Goal: Task Accomplishment & Management: Use online tool/utility

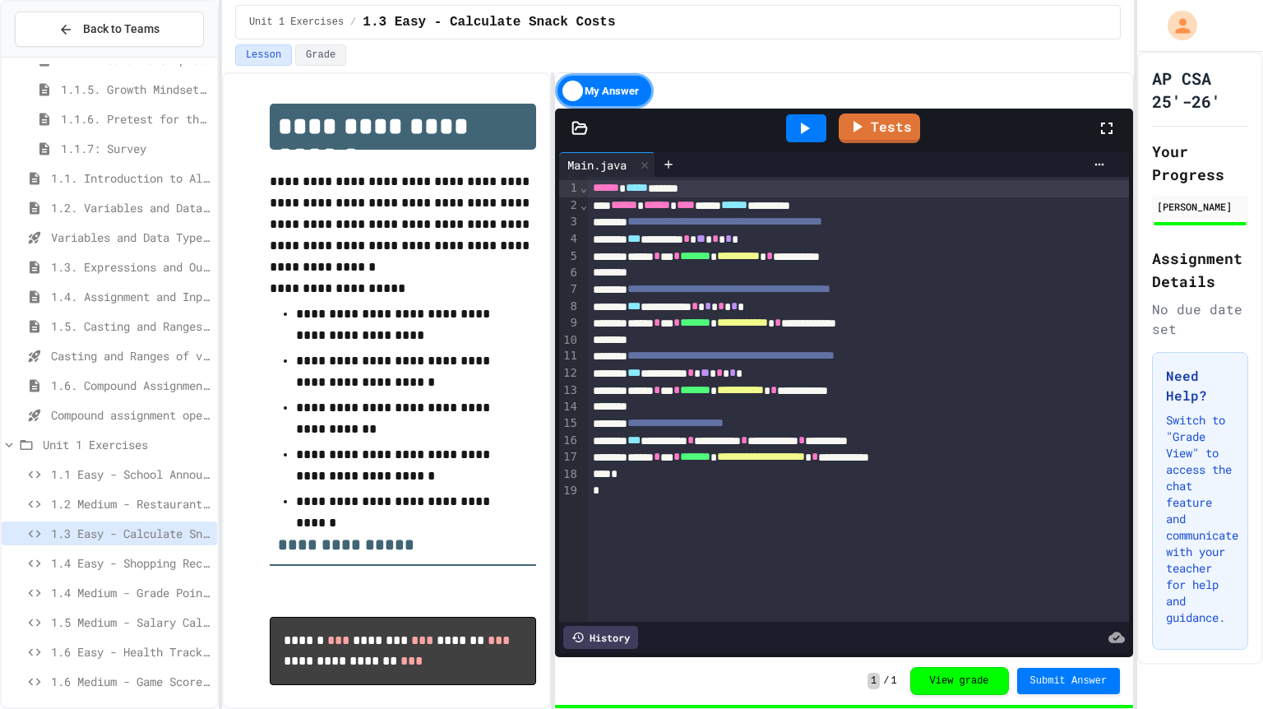
scroll to position [206, 0]
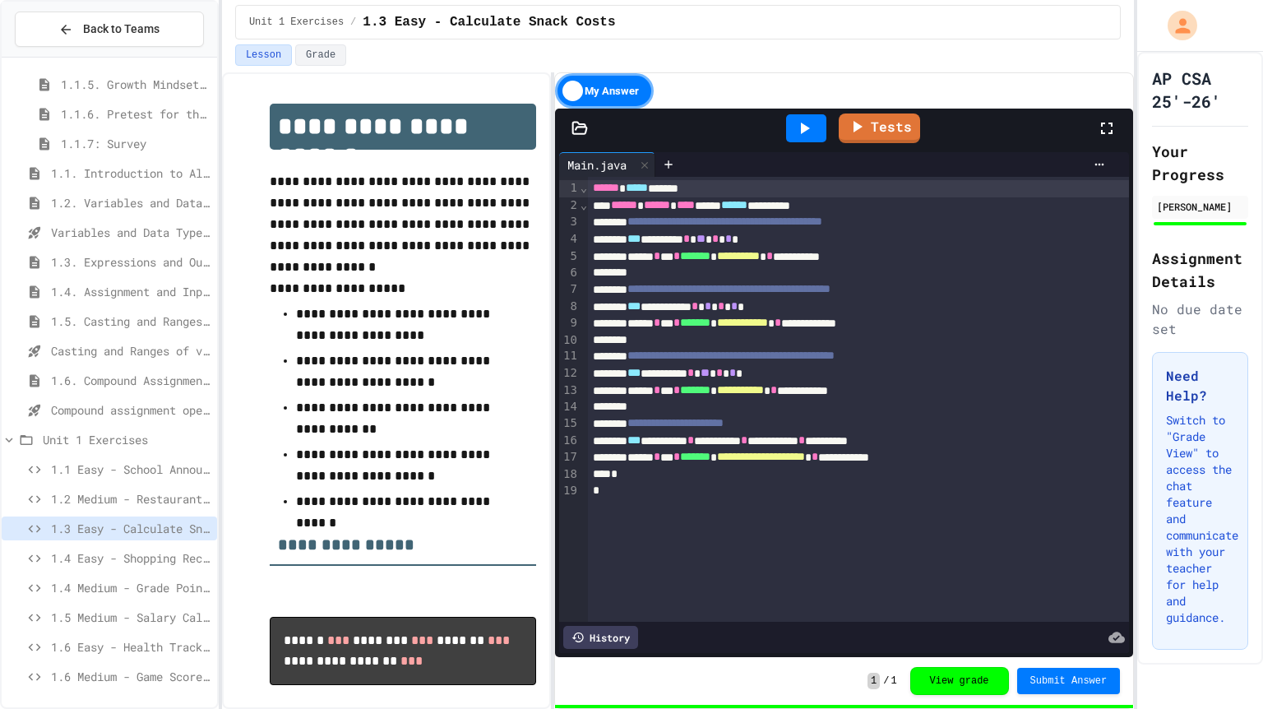
click at [95, 410] on span "Compound assignment operators - Quiz" at bounding box center [131, 409] width 160 height 17
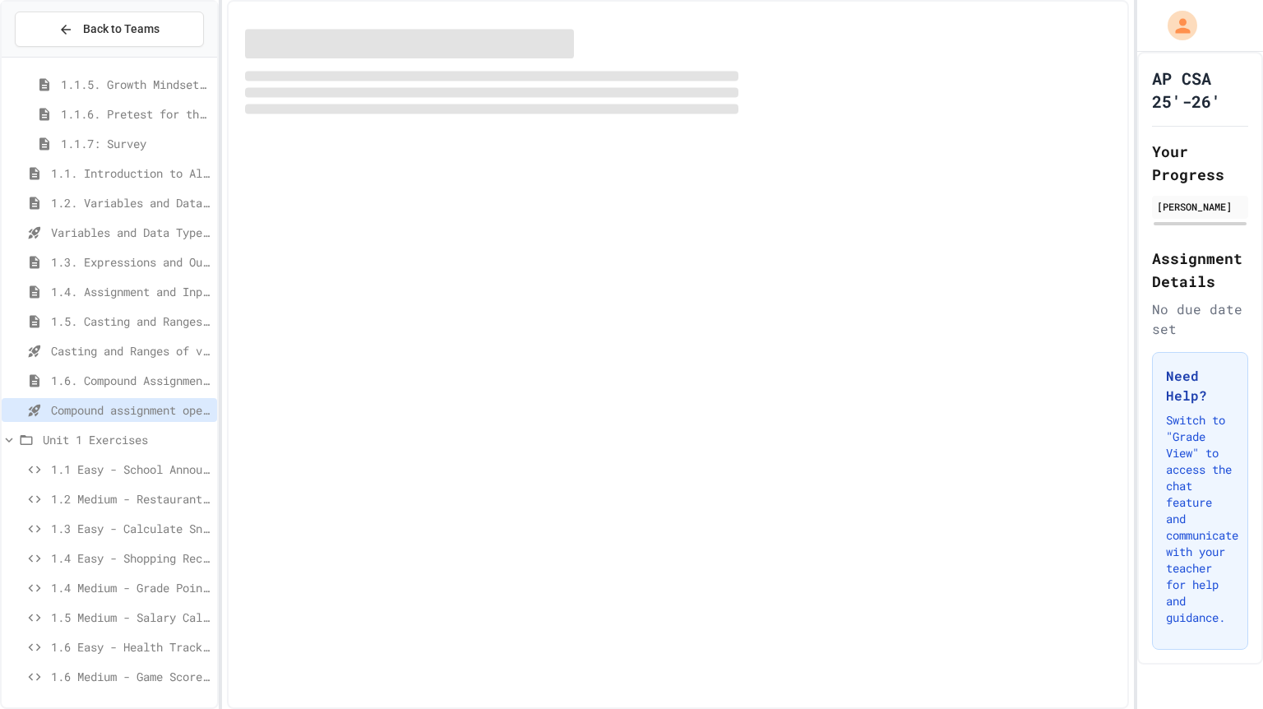
scroll to position [192, 0]
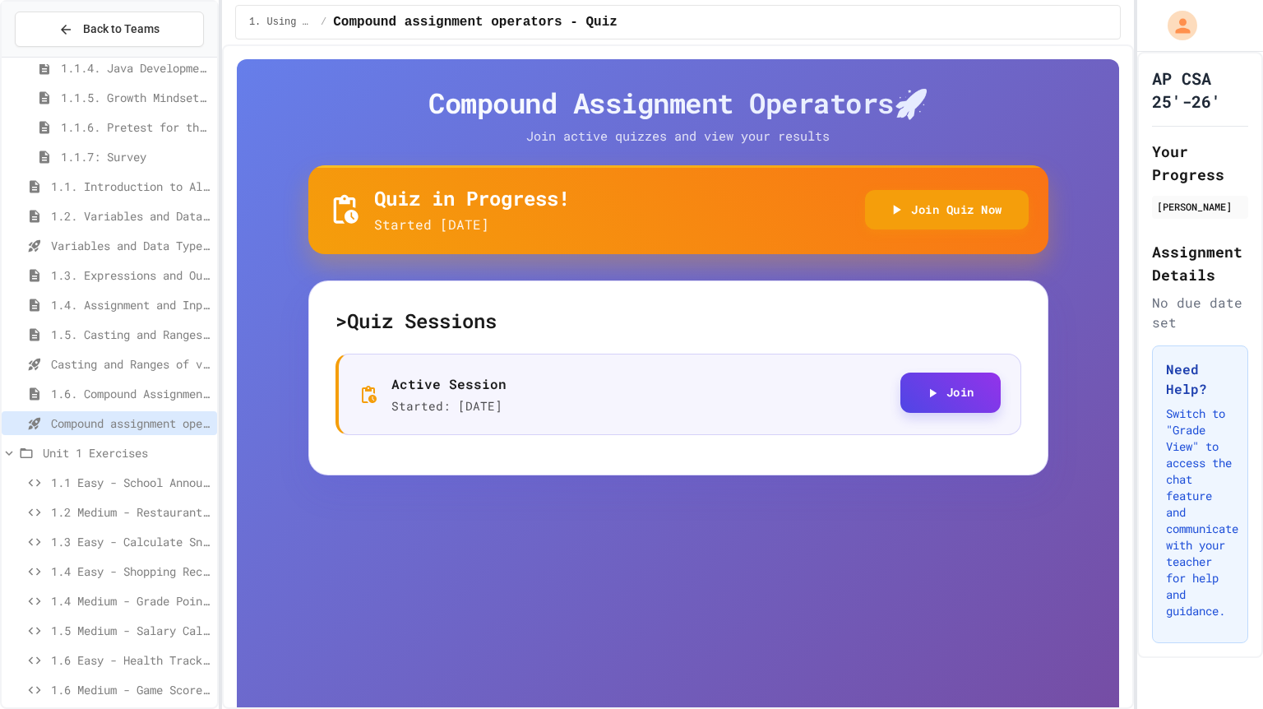
click at [956, 390] on button "Join" at bounding box center [950, 393] width 100 height 40
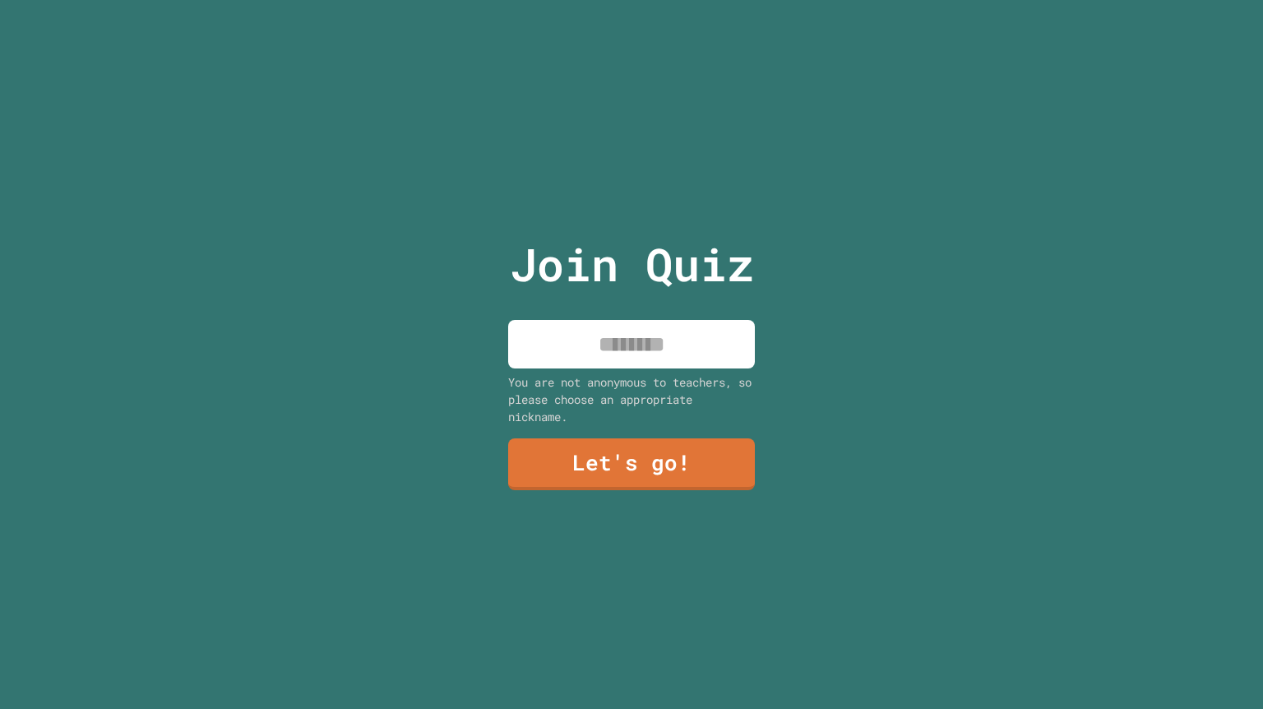
click at [675, 333] on input at bounding box center [631, 344] width 247 height 49
type input "**"
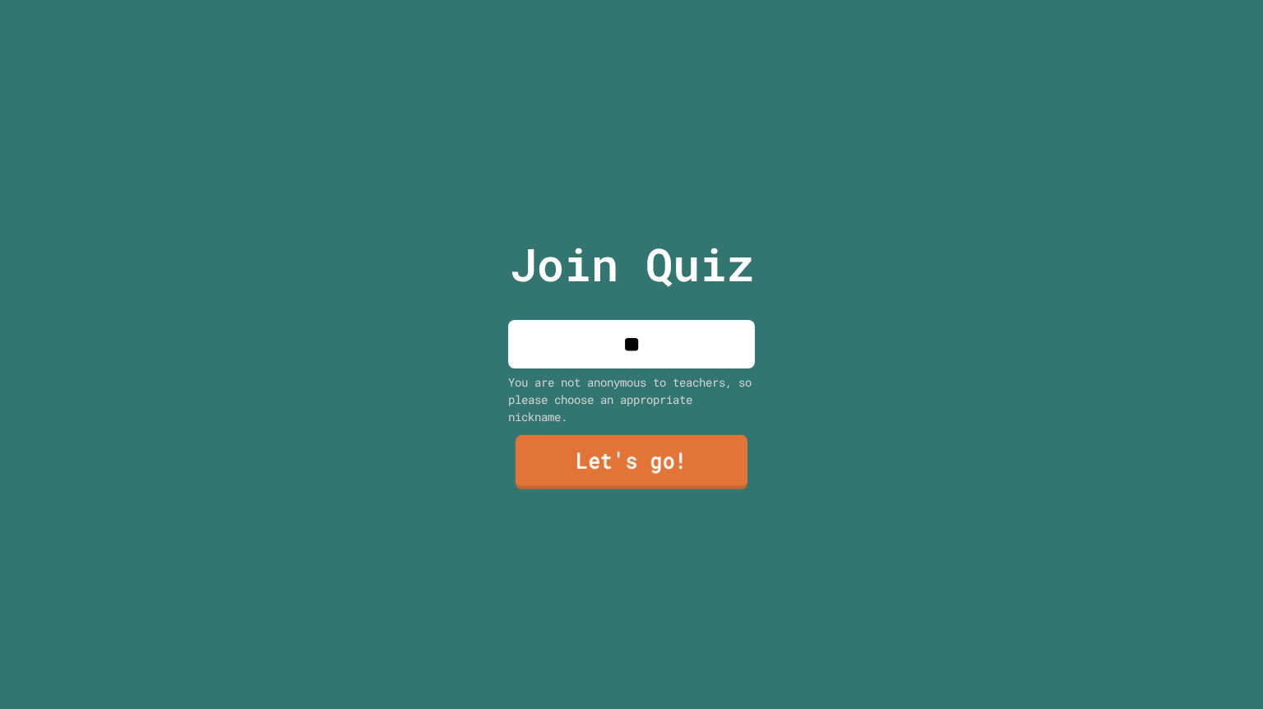
click at [590, 468] on link "Let's go!" at bounding box center [632, 462] width 232 height 54
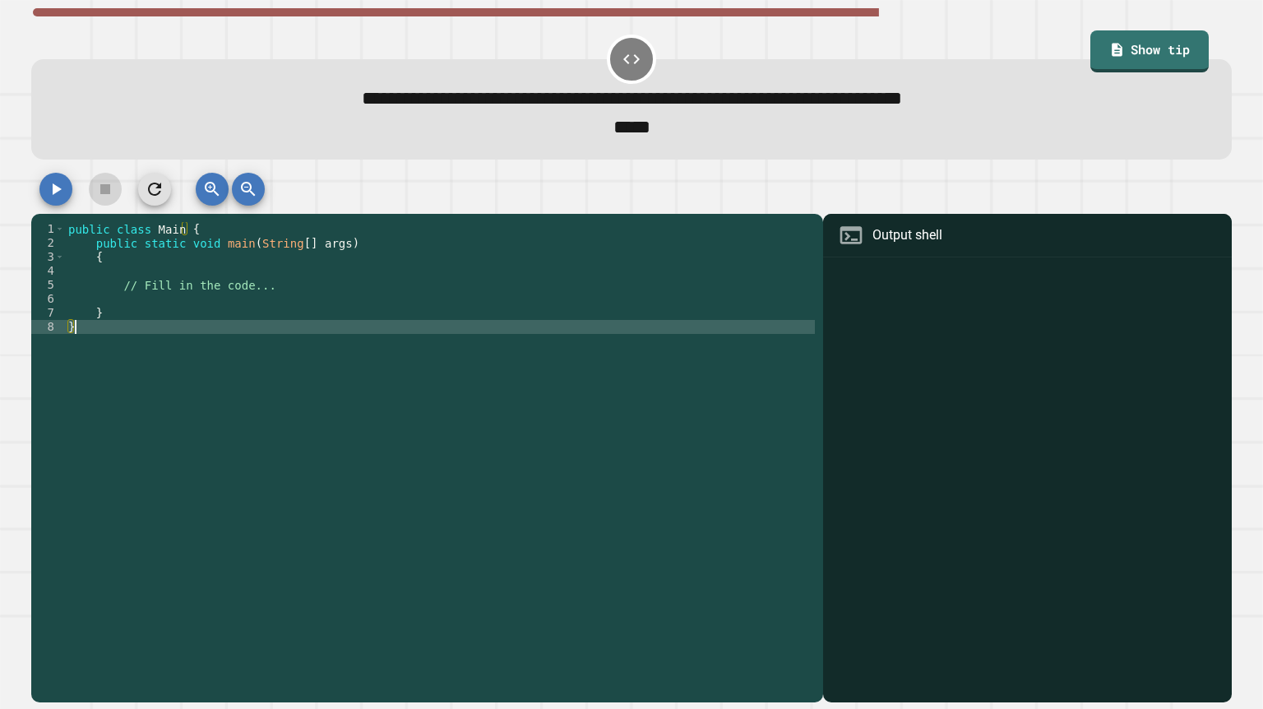
click at [495, 374] on div "public class Main { public static void main ( String [ ] args ) { // Fill in th…" at bounding box center [440, 459] width 750 height 475
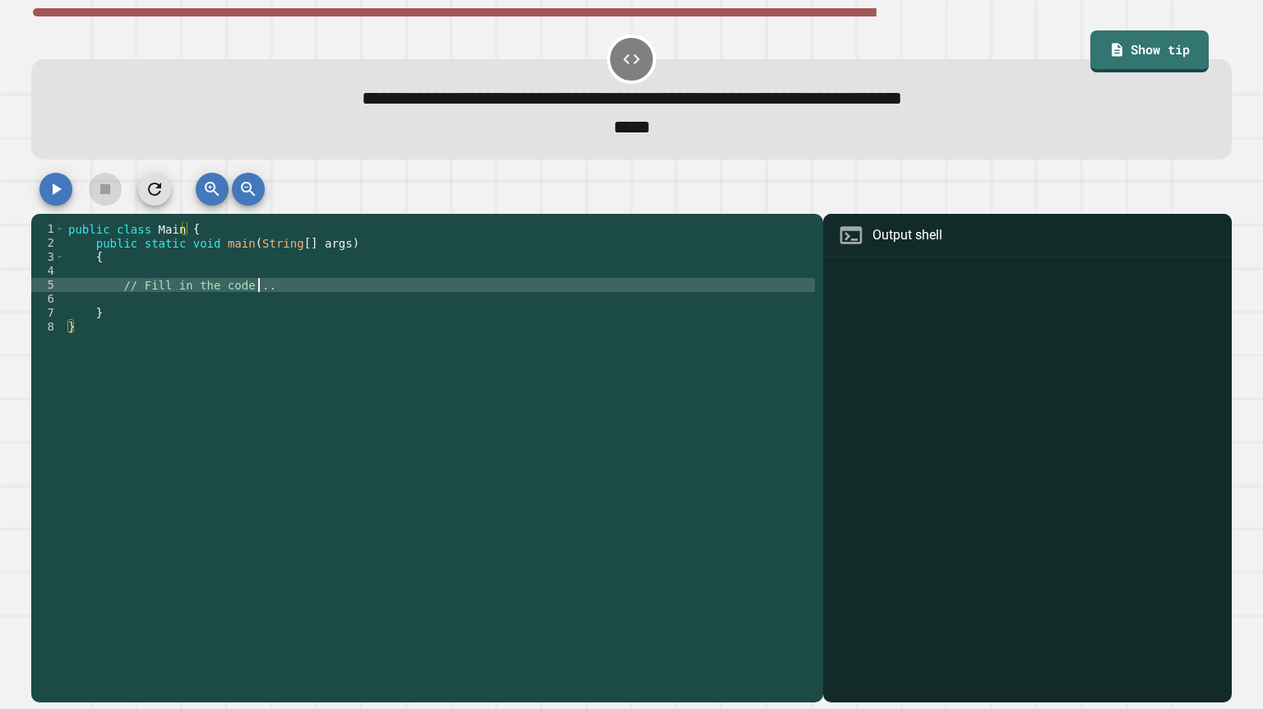
click at [268, 292] on div "public class Main { public static void main ( String [ ] args ) { // Fill in th…" at bounding box center [440, 459] width 750 height 475
type textarea "*"
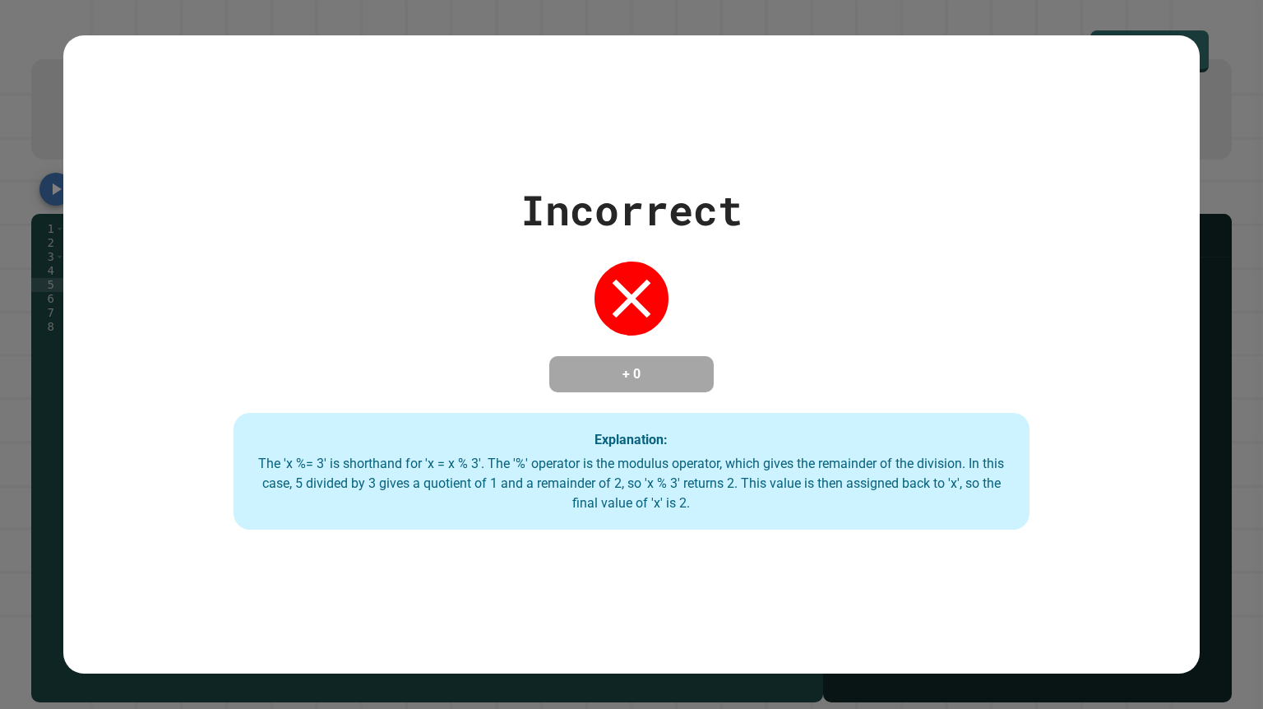
type textarea "**********"
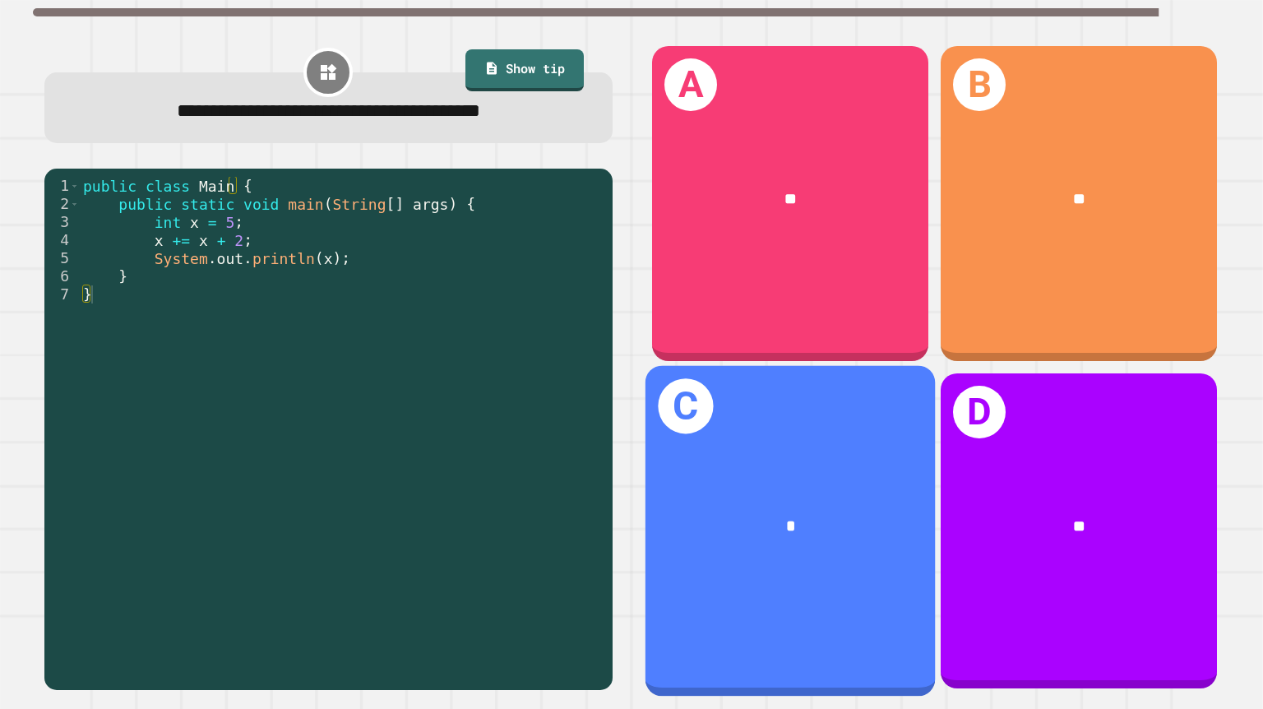
click at [857, 492] on div "*" at bounding box center [790, 526] width 289 height 89
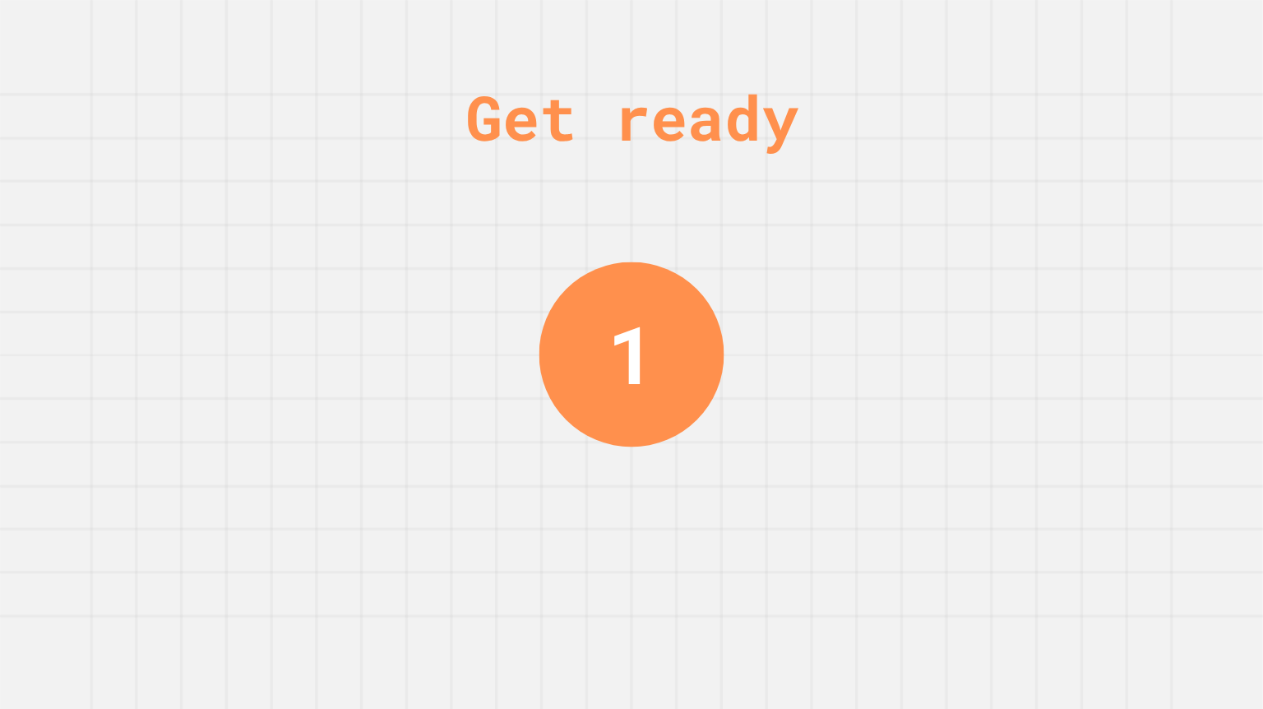
click at [677, 289] on div "1" at bounding box center [631, 354] width 185 height 185
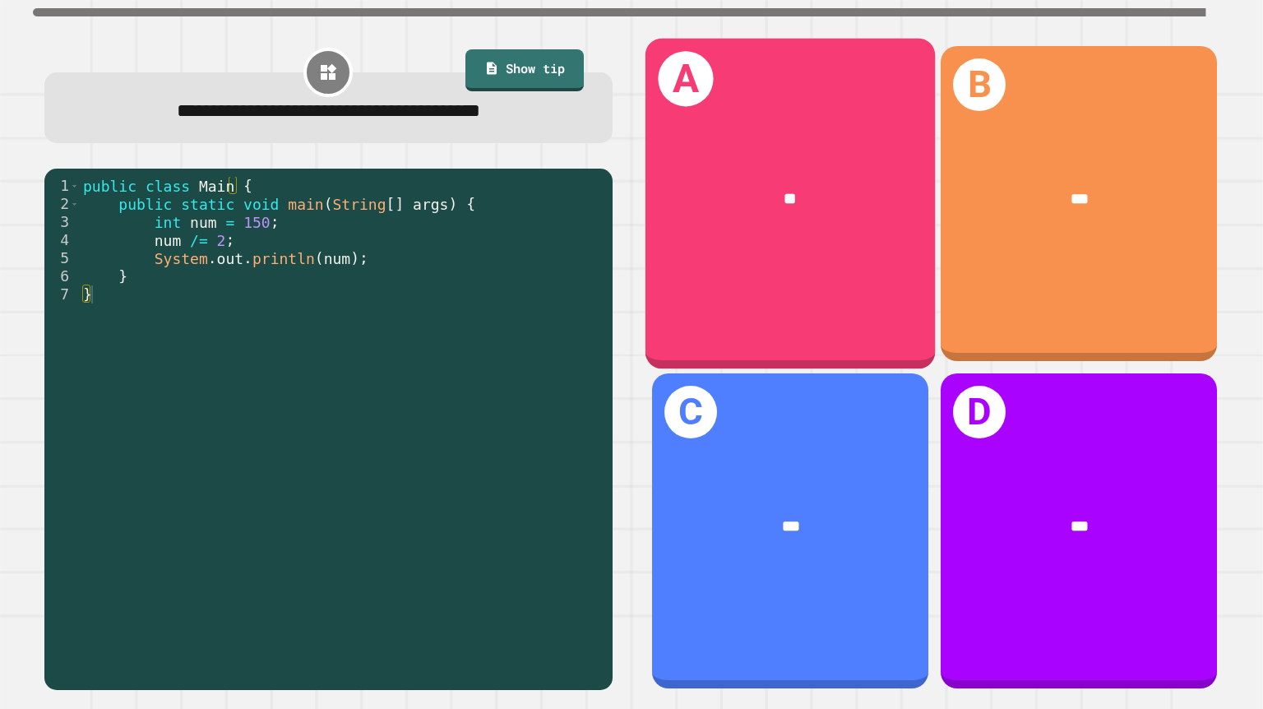
click at [818, 256] on div "A **" at bounding box center [790, 203] width 289 height 331
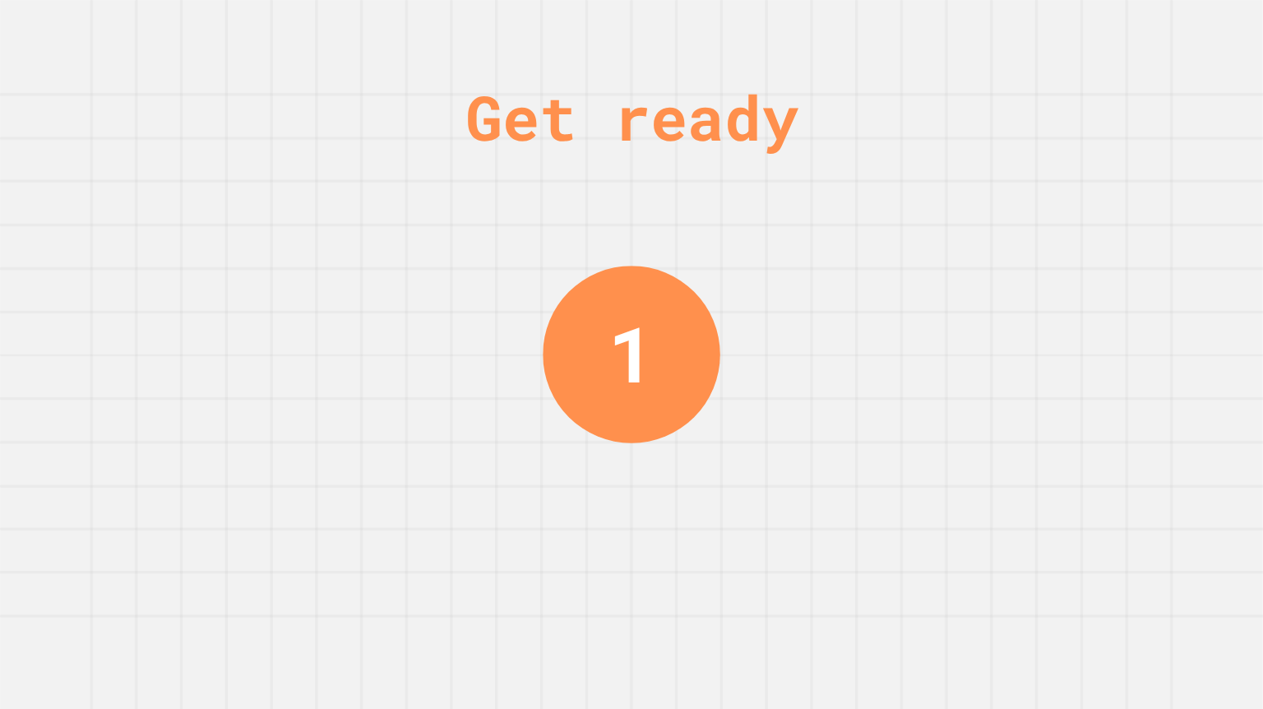
click at [474, 357] on div "Get ready 1" at bounding box center [631, 354] width 1263 height 709
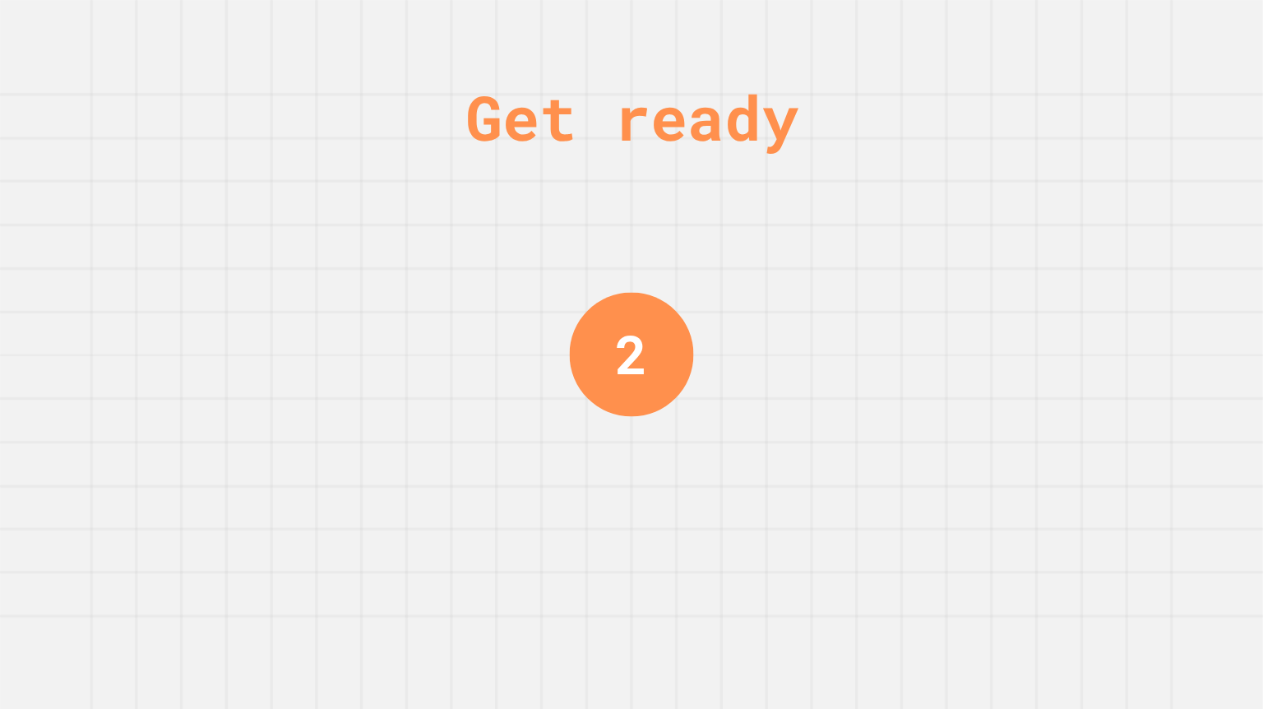
click at [433, 314] on div "Get ready 2" at bounding box center [631, 354] width 1263 height 709
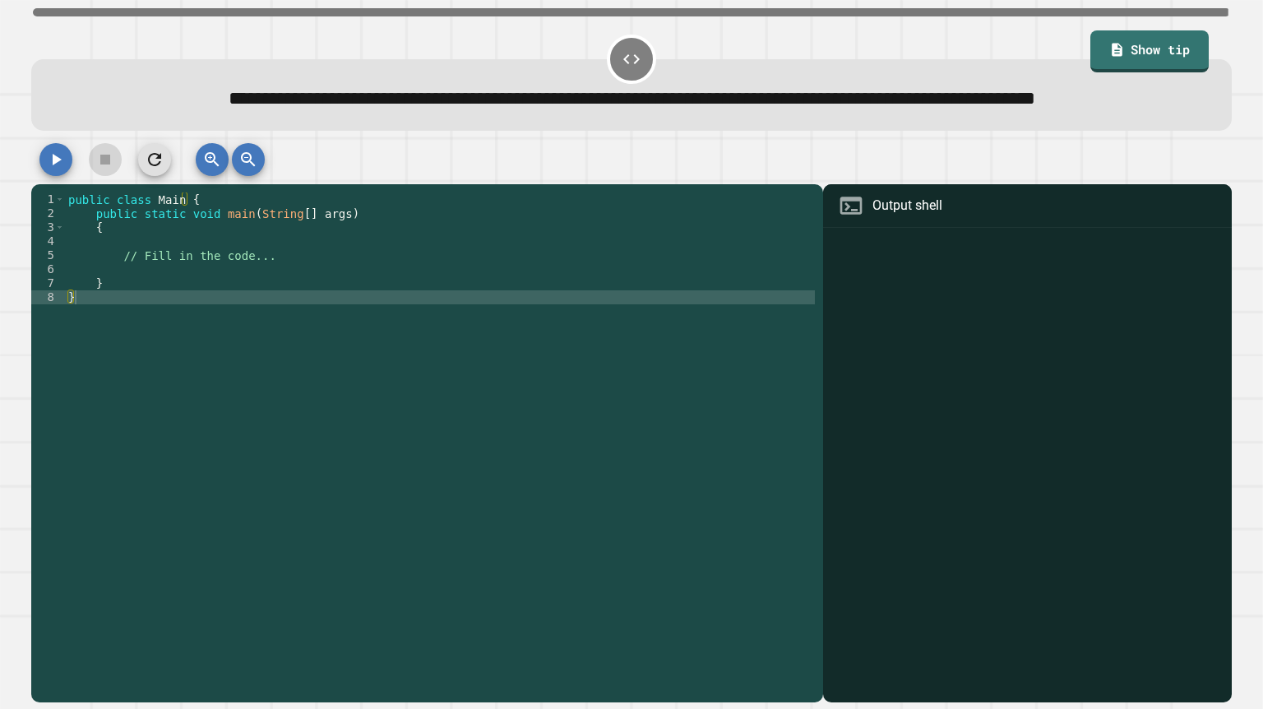
click at [312, 306] on div "public class Main { public static void main ( String [ ] args ) { // Fill in th…" at bounding box center [440, 429] width 750 height 475
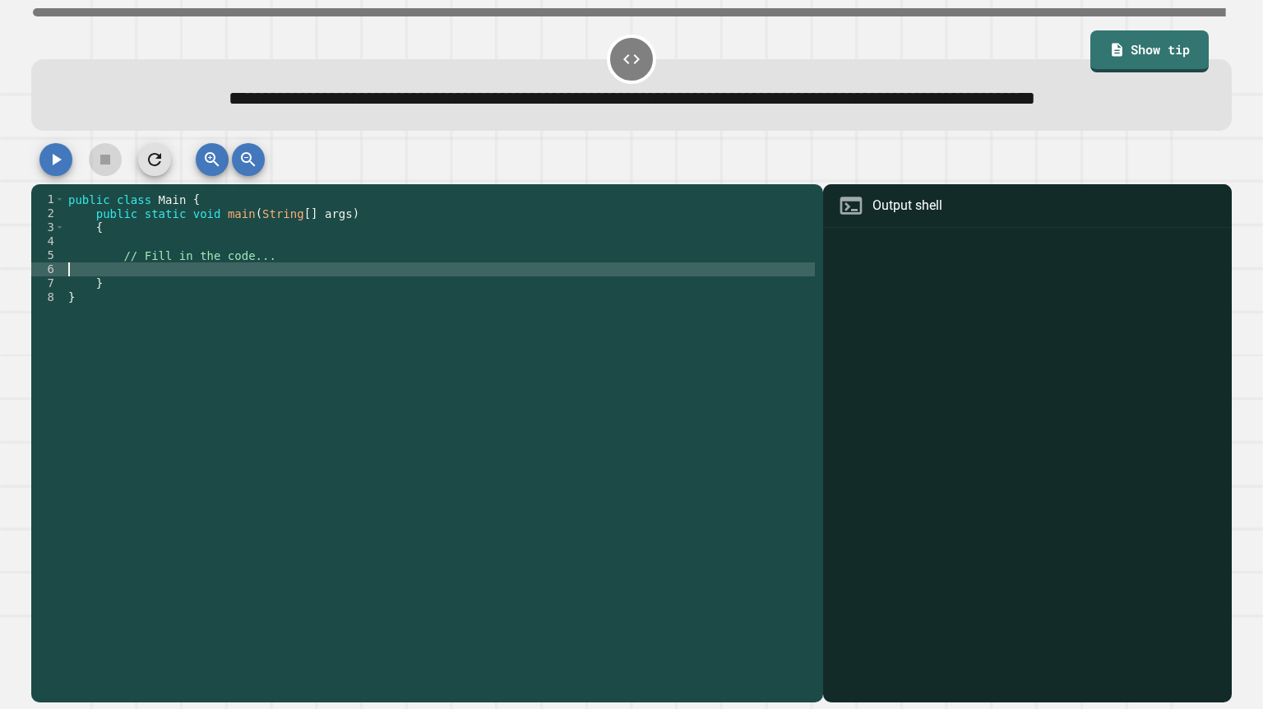
click at [299, 289] on div "public class Main { public static void main ( String [ ] args ) { // Fill in th…" at bounding box center [440, 429] width 750 height 475
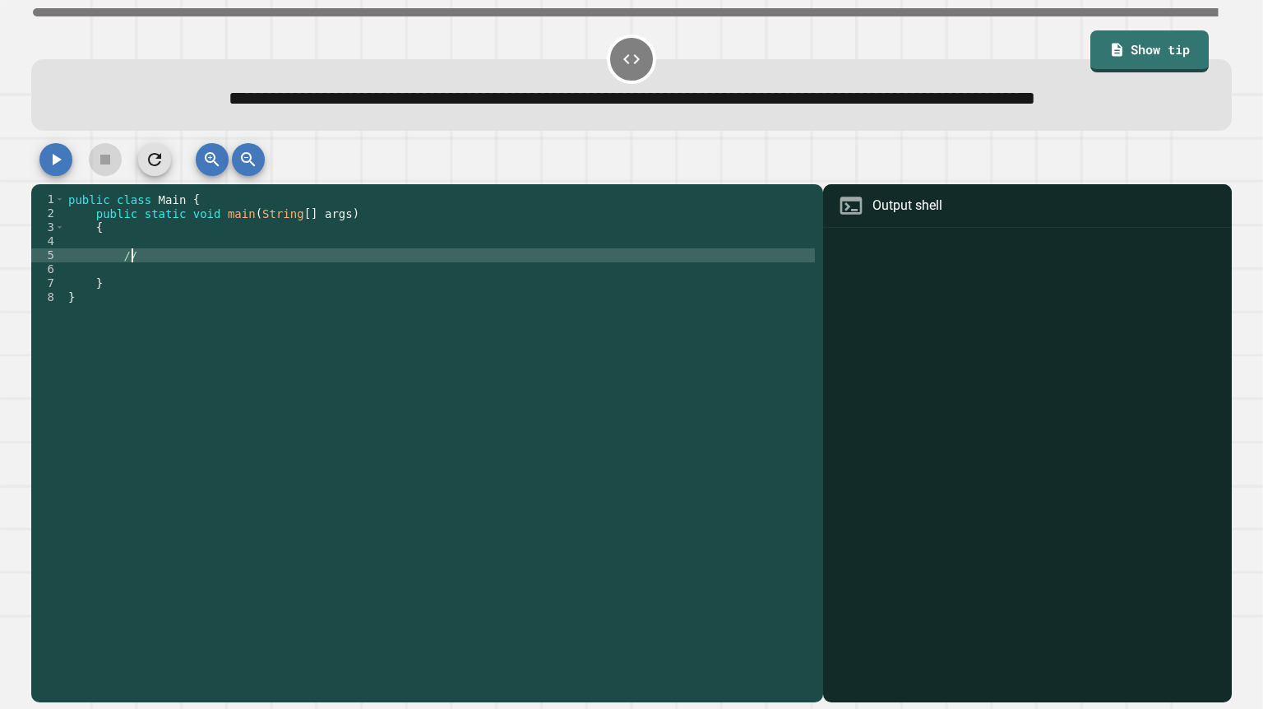
type textarea "*"
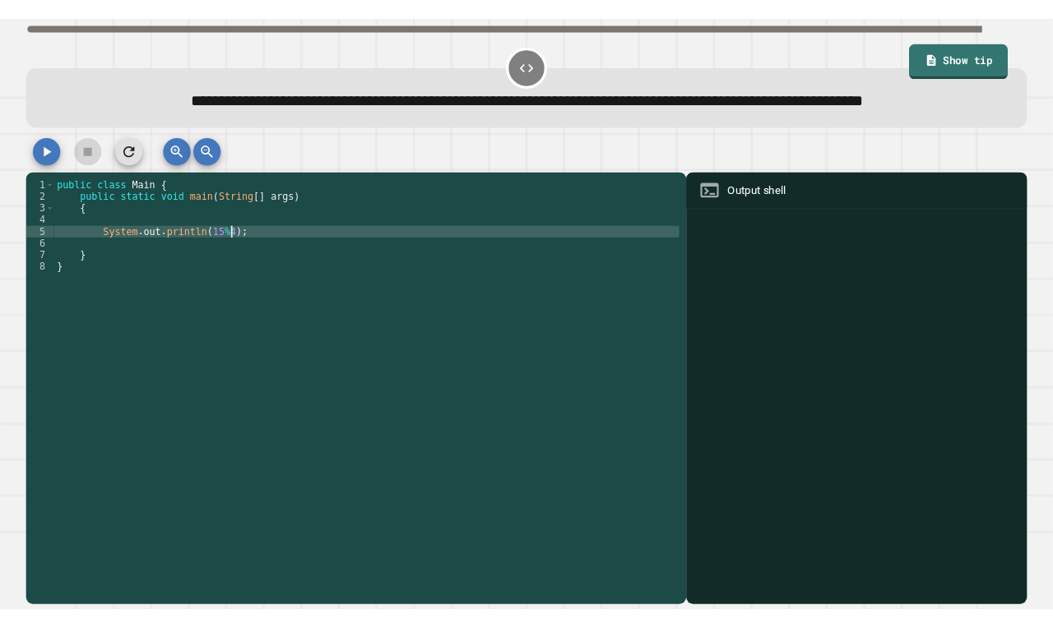
scroll to position [0, 15]
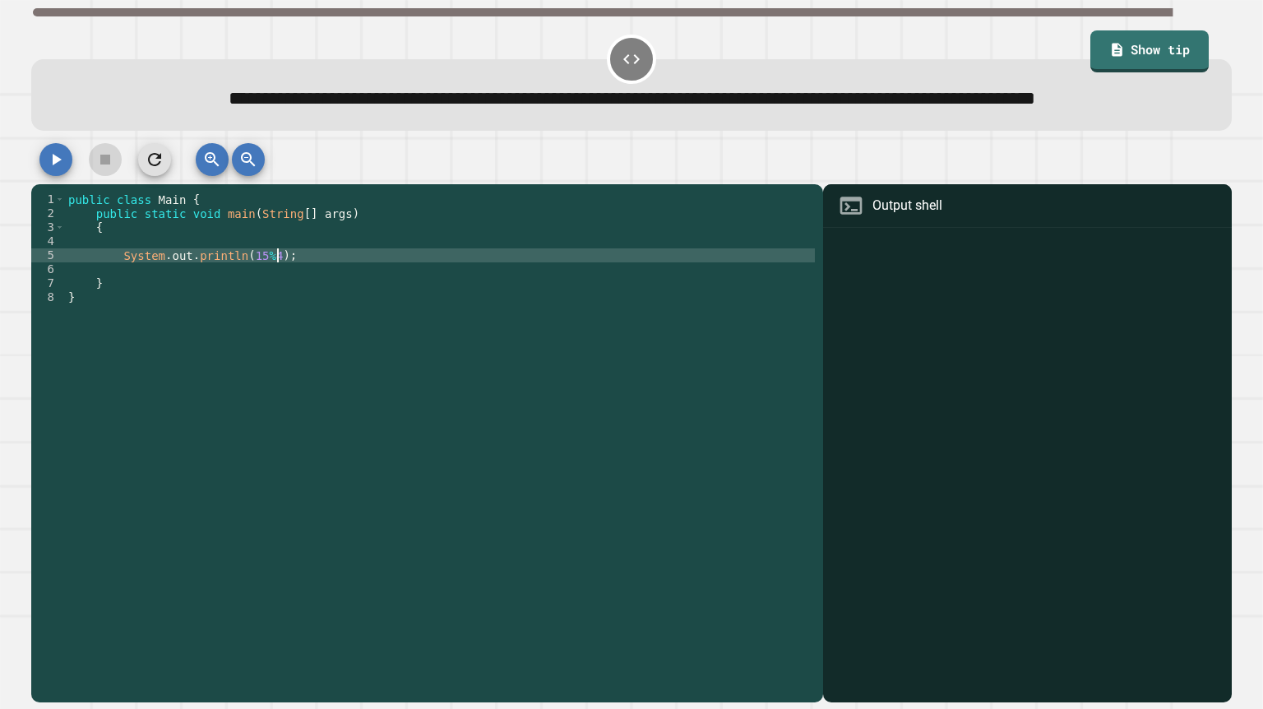
type textarea "**********"
click at [60, 169] on icon "button" at bounding box center [56, 160] width 20 height 20
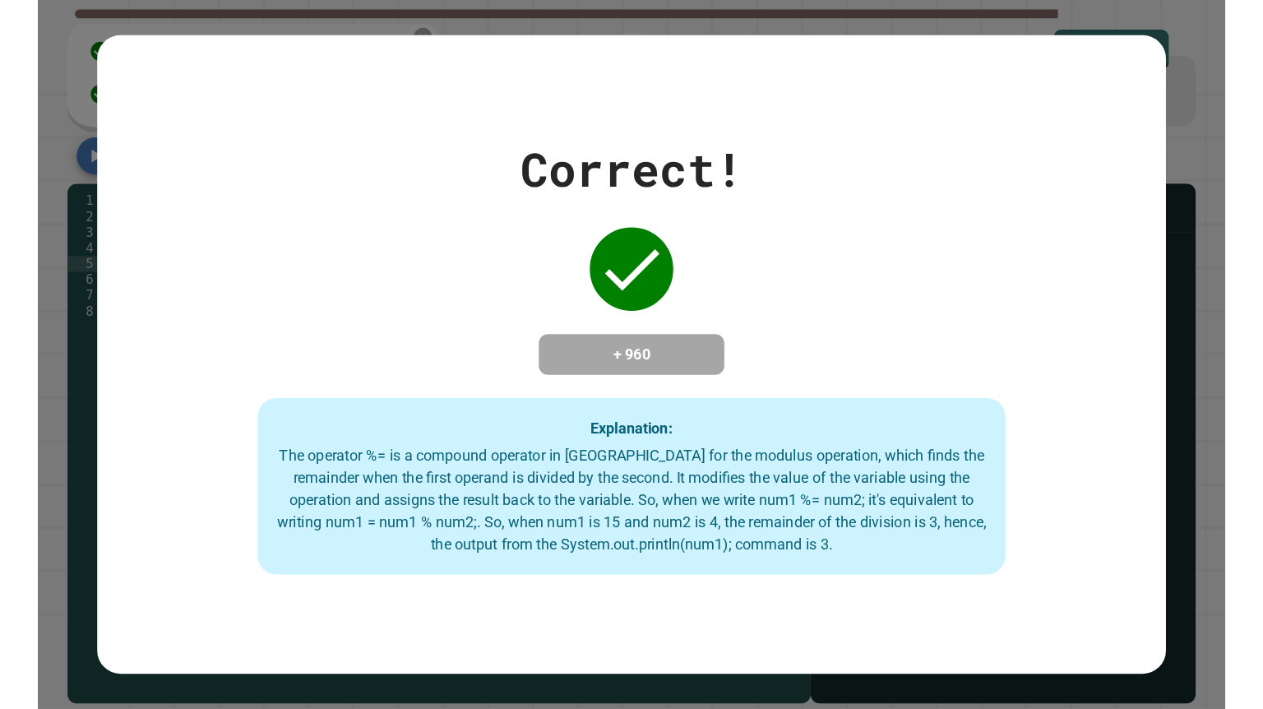
scroll to position [0, 14]
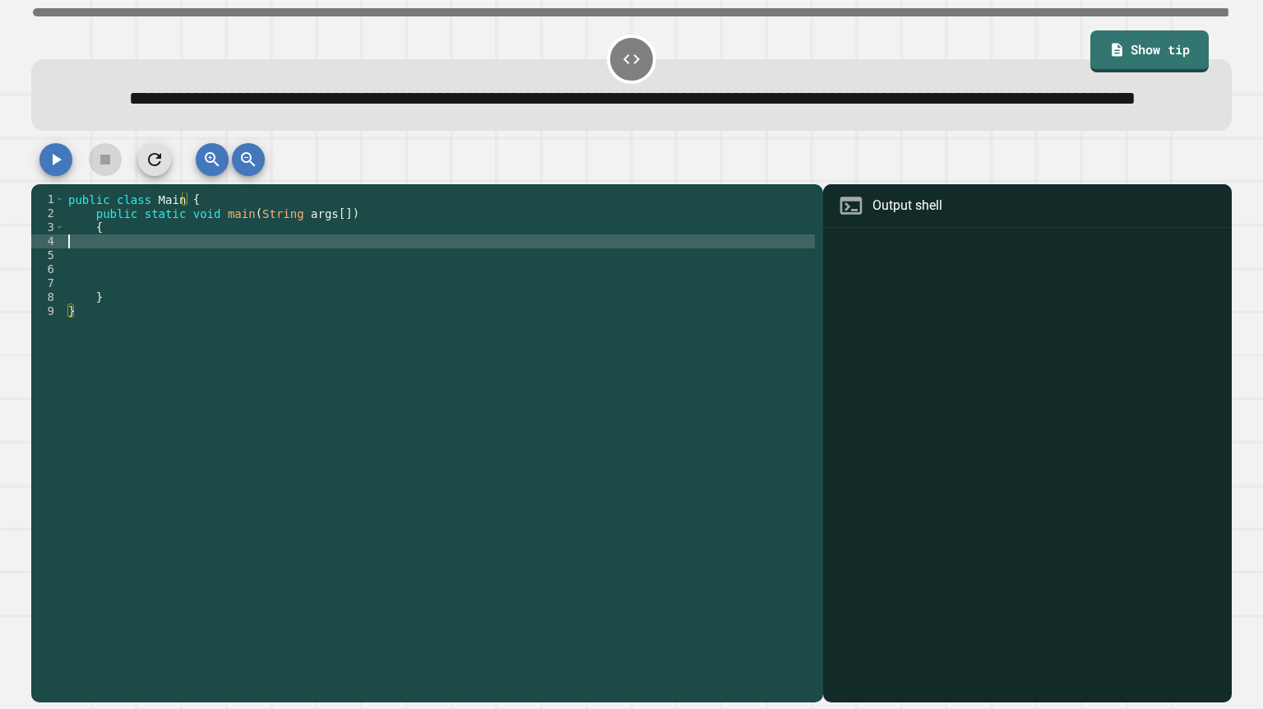
click at [337, 279] on div "public class Main { public static void main ( String args [ ]) { } }" at bounding box center [440, 429] width 750 height 475
click at [41, 184] on div at bounding box center [631, 163] width 1200 height 41
click at [52, 169] on icon "button" at bounding box center [56, 160] width 20 height 20
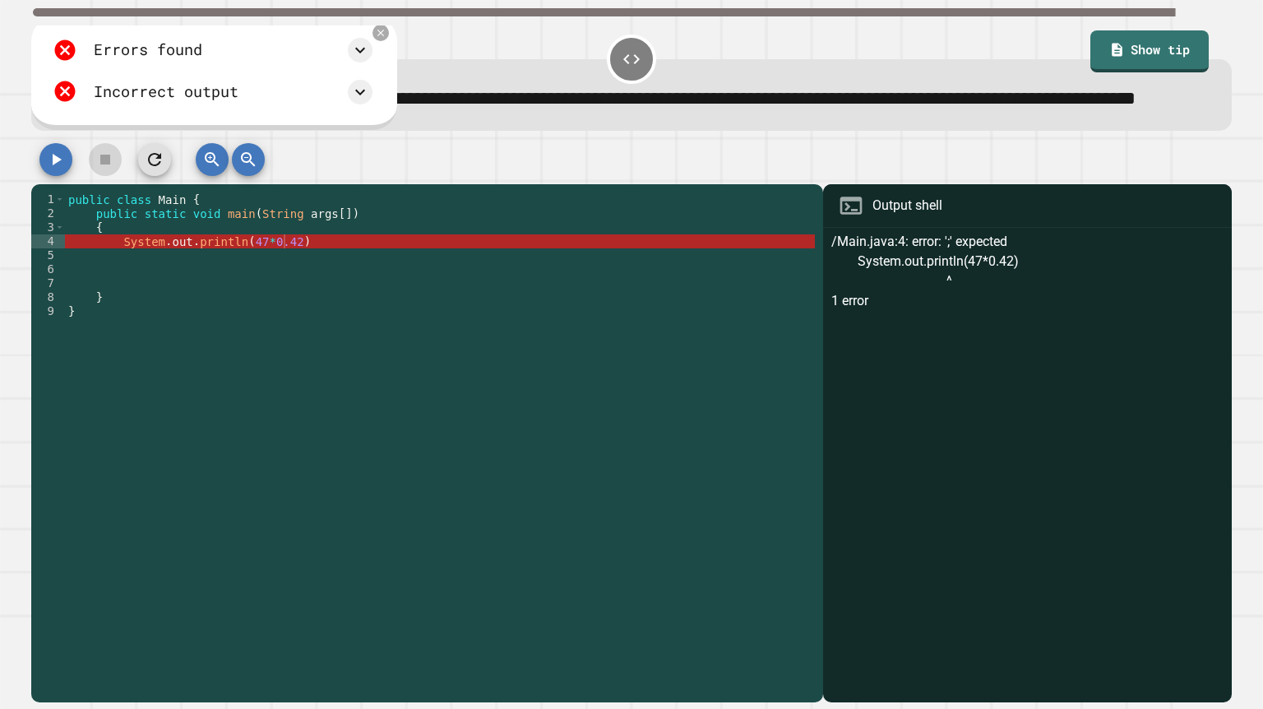
click at [340, 266] on div "public class Main { public static void main ( String args [ ]) { System . out .…" at bounding box center [440, 429] width 750 height 475
click at [339, 282] on div "public class Main { public static void main ( String args [ ]) { System . out .…" at bounding box center [440, 429] width 750 height 475
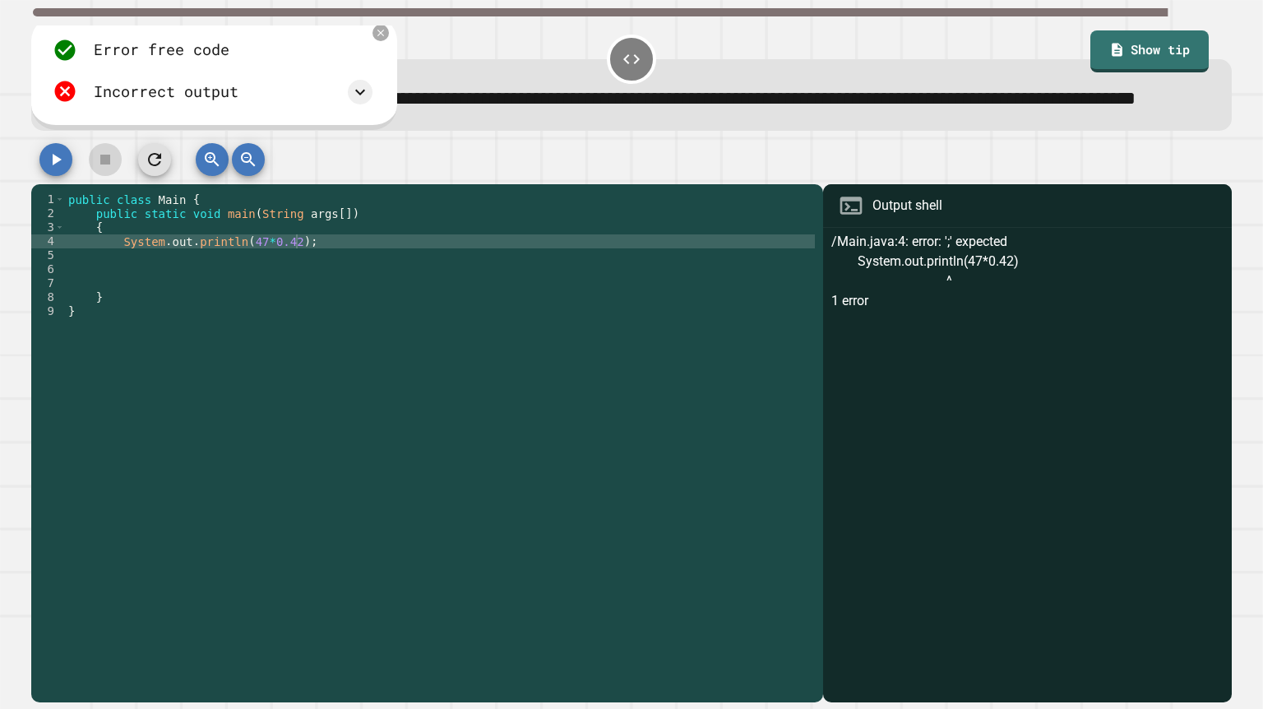
click at [53, 169] on icon "button" at bounding box center [56, 160] width 20 height 20
click at [451, 280] on div "public class Main { public static void main ( String args [ ]) { System . out .…" at bounding box center [440, 429] width 750 height 475
click at [349, 79] on div "Error free code 19.74 Incorrect output Expected output 27.26 My output 19.74" at bounding box center [197, 72] width 333 height 113
click at [349, 39] on icon at bounding box center [348, 32] width 13 height 13
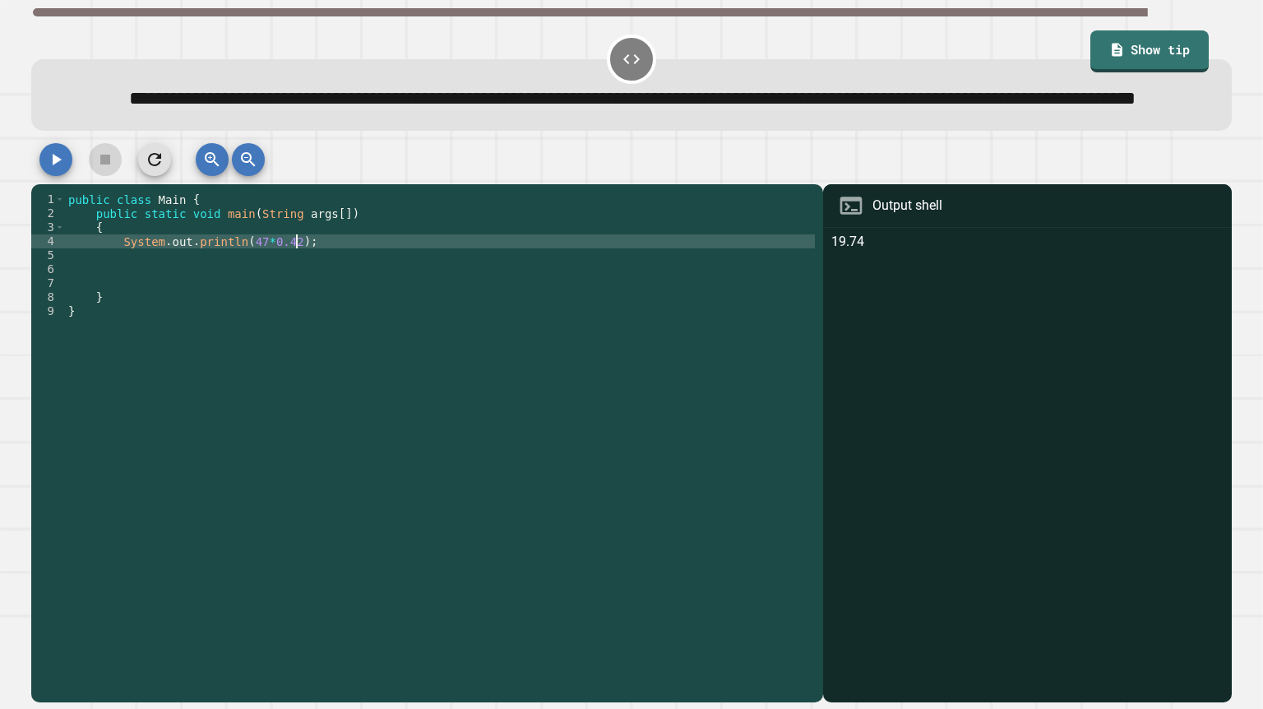
click at [363, 282] on div "public class Main { public static void main ( String args [ ]) { System . out .…" at bounding box center [440, 429] width 750 height 475
click at [57, 176] on button "button" at bounding box center [55, 159] width 33 height 33
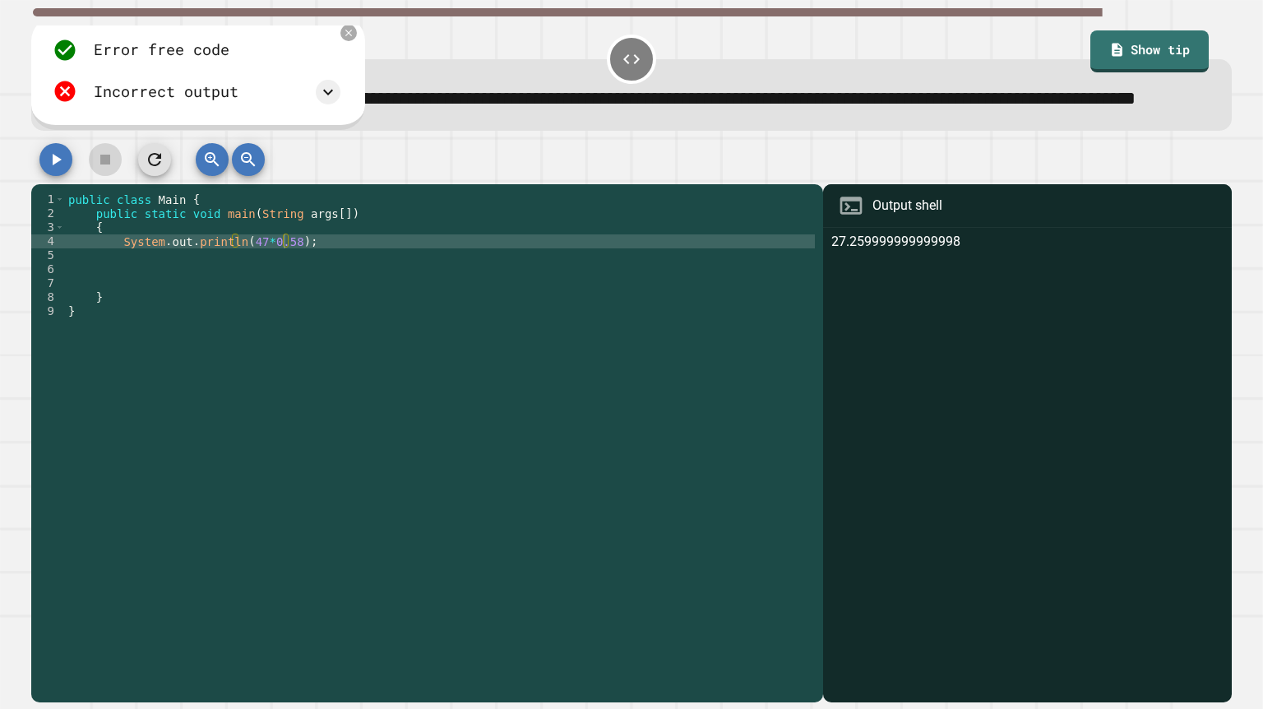
click at [57, 169] on icon "button" at bounding box center [56, 160] width 20 height 20
click at [297, 271] on div "public class Main { public static void main ( String args [ ]) { System . out .…" at bounding box center [440, 429] width 750 height 475
click at [239, 280] on div "public class Main { public static void main ( String args [ ]) { System . out .…" at bounding box center [440, 429] width 750 height 475
click at [228, 280] on div "public class Main { public static void main ( String args [ ]) { System . out .…" at bounding box center [440, 429] width 750 height 475
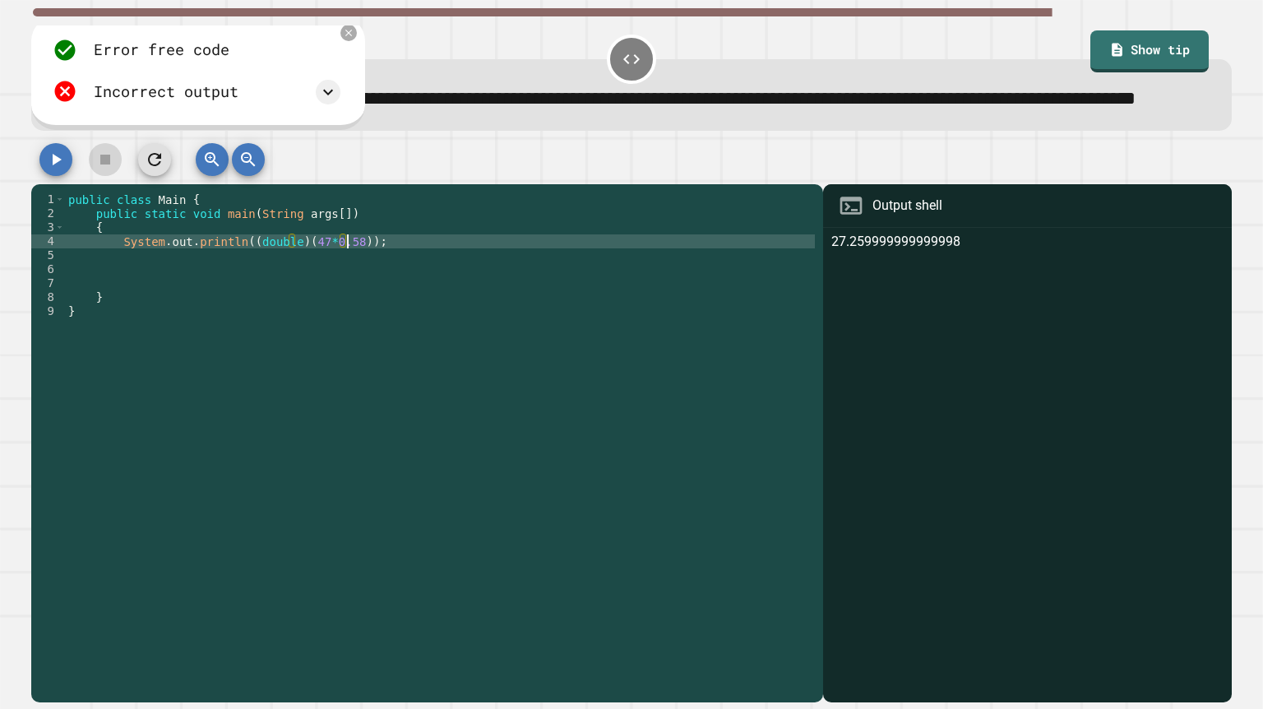
type textarea "**********"
click at [62, 169] on icon "button" at bounding box center [56, 160] width 20 height 20
click at [349, 289] on div "public class Main { public static void main ( String args [ ]) { System . out .…" at bounding box center [440, 429] width 750 height 475
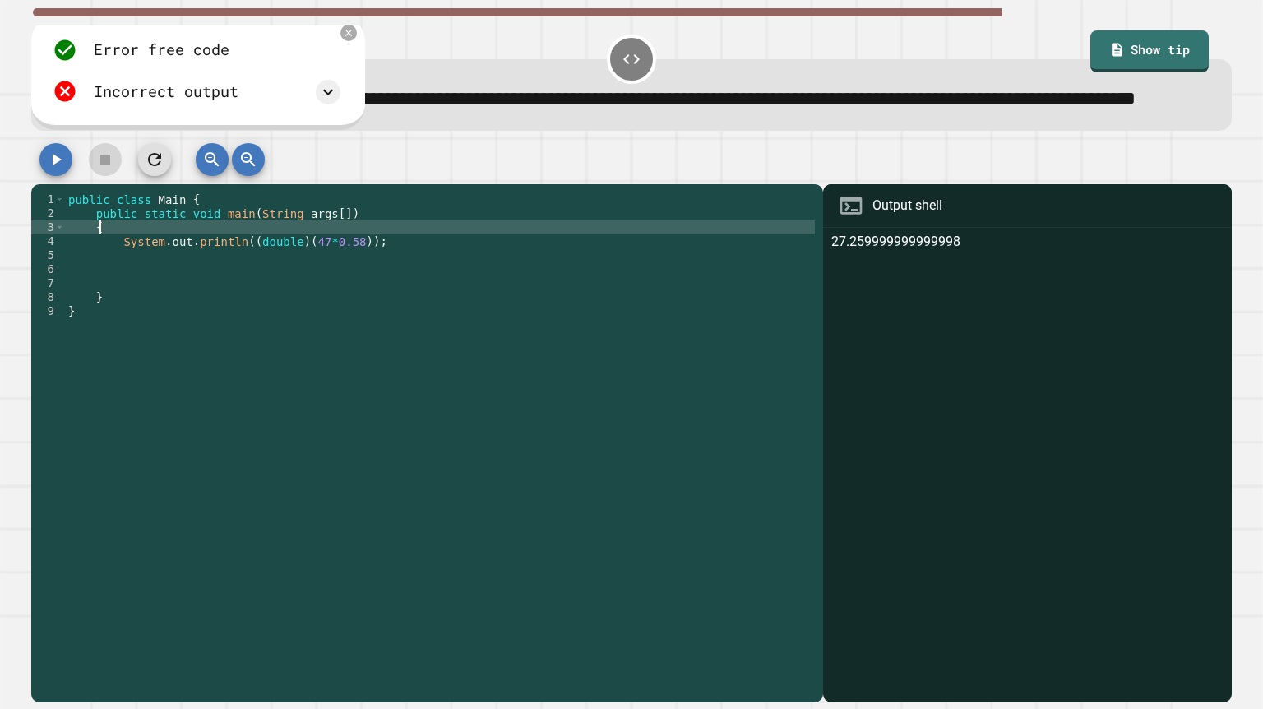
click at [357, 266] on div "public class Main { public static void main ( String args [ ]) { System . out .…" at bounding box center [440, 429] width 750 height 475
type textarea "*"
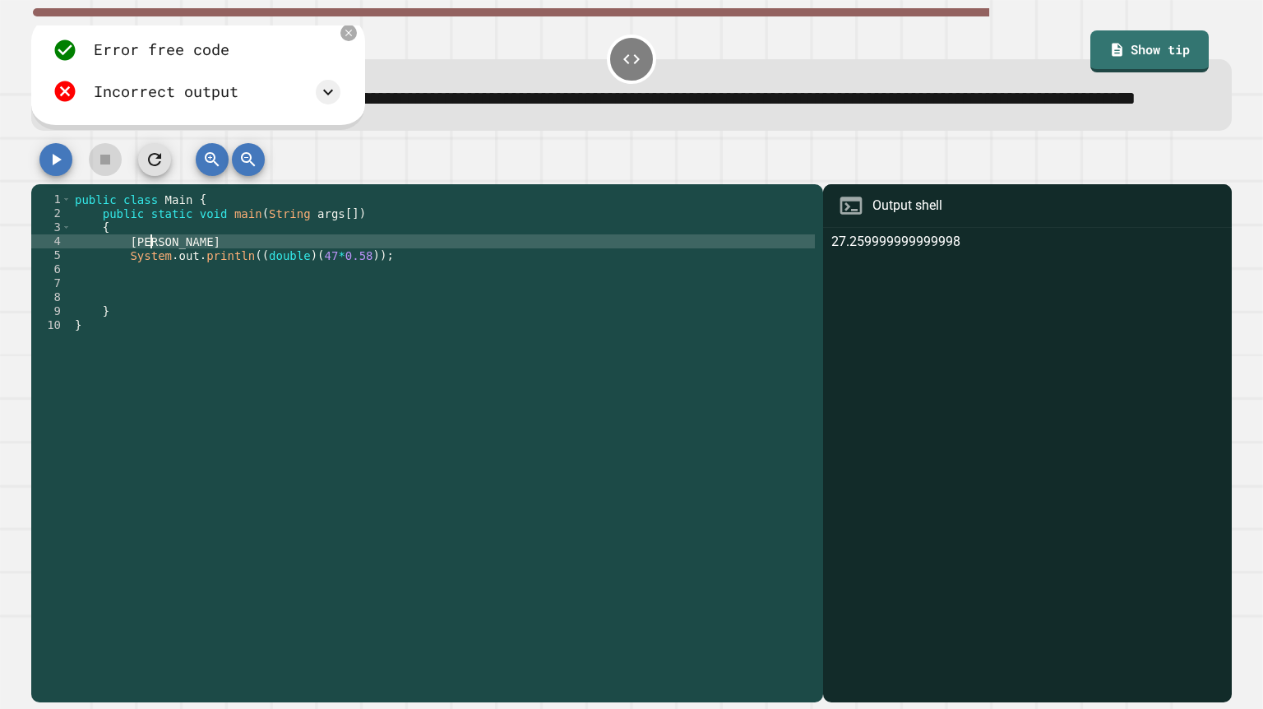
type textarea "******"
type textarea "**********"
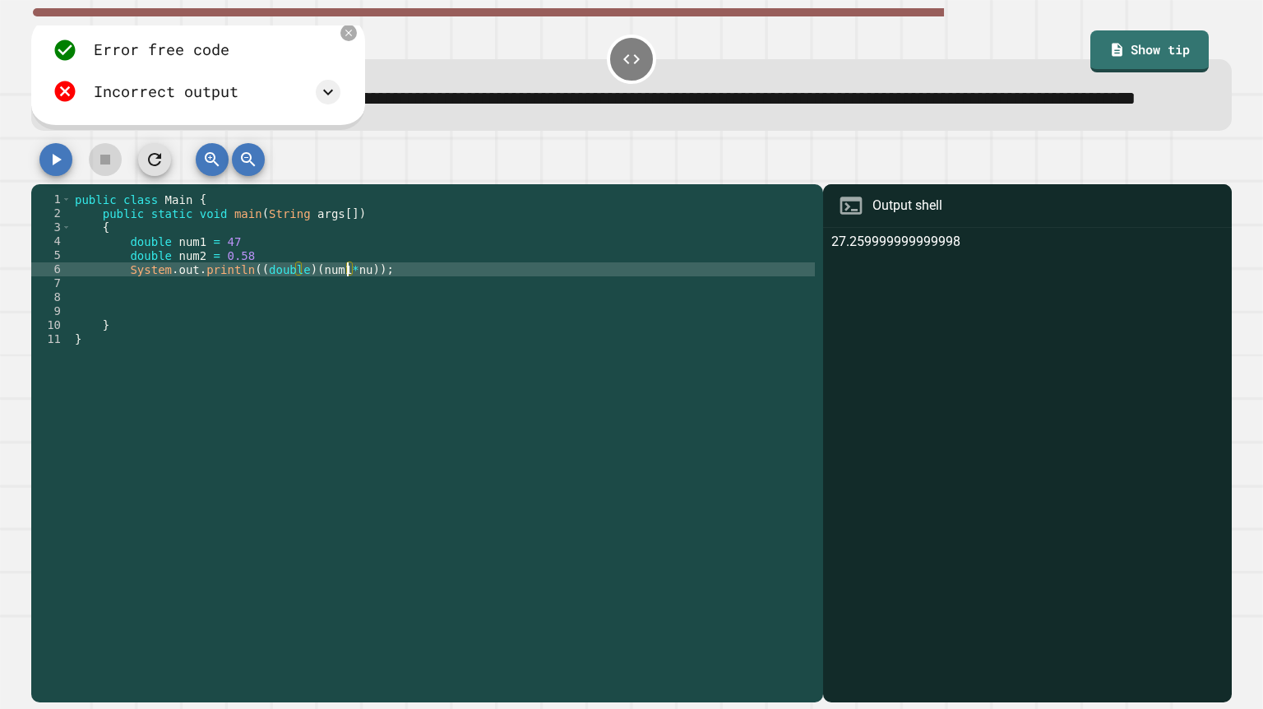
scroll to position [0, 20]
click at [60, 176] on button "button" at bounding box center [55, 159] width 33 height 33
click at [60, 184] on div at bounding box center [631, 163] width 1200 height 41
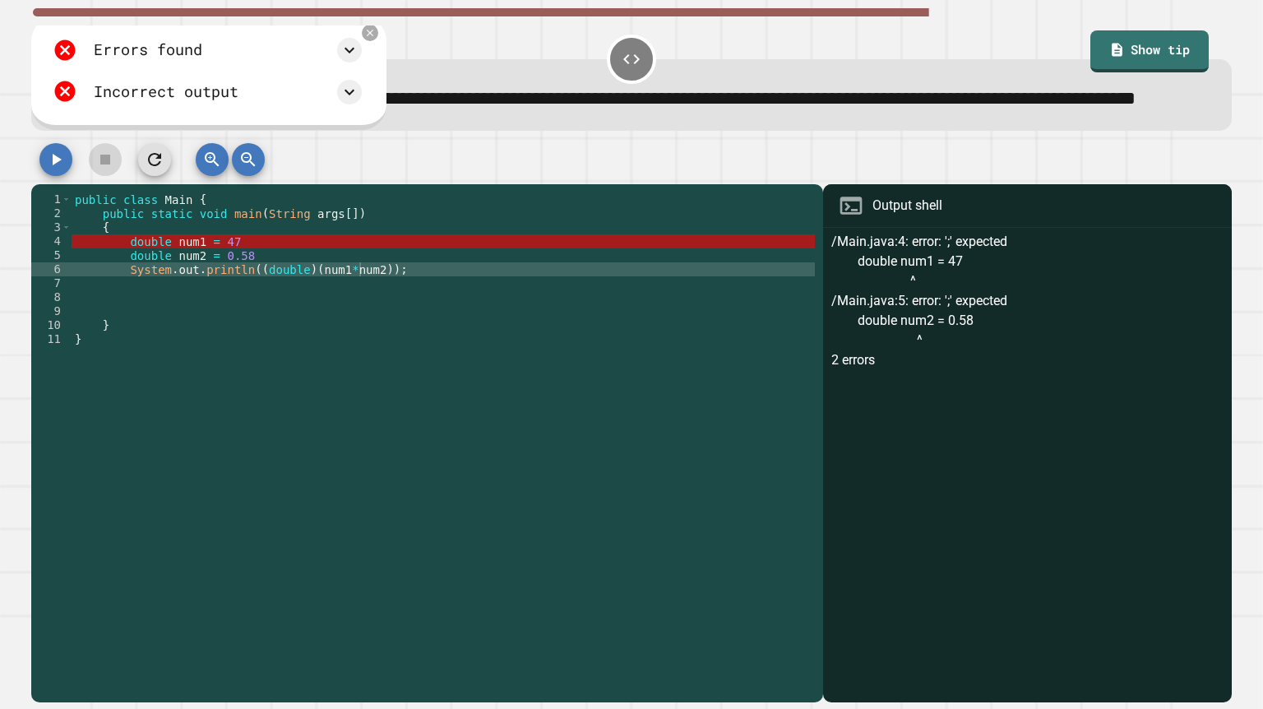
click at [266, 281] on div "public class Main { public static void main ( String args [ ]) { double num1 = …" at bounding box center [444, 429] width 744 height 475
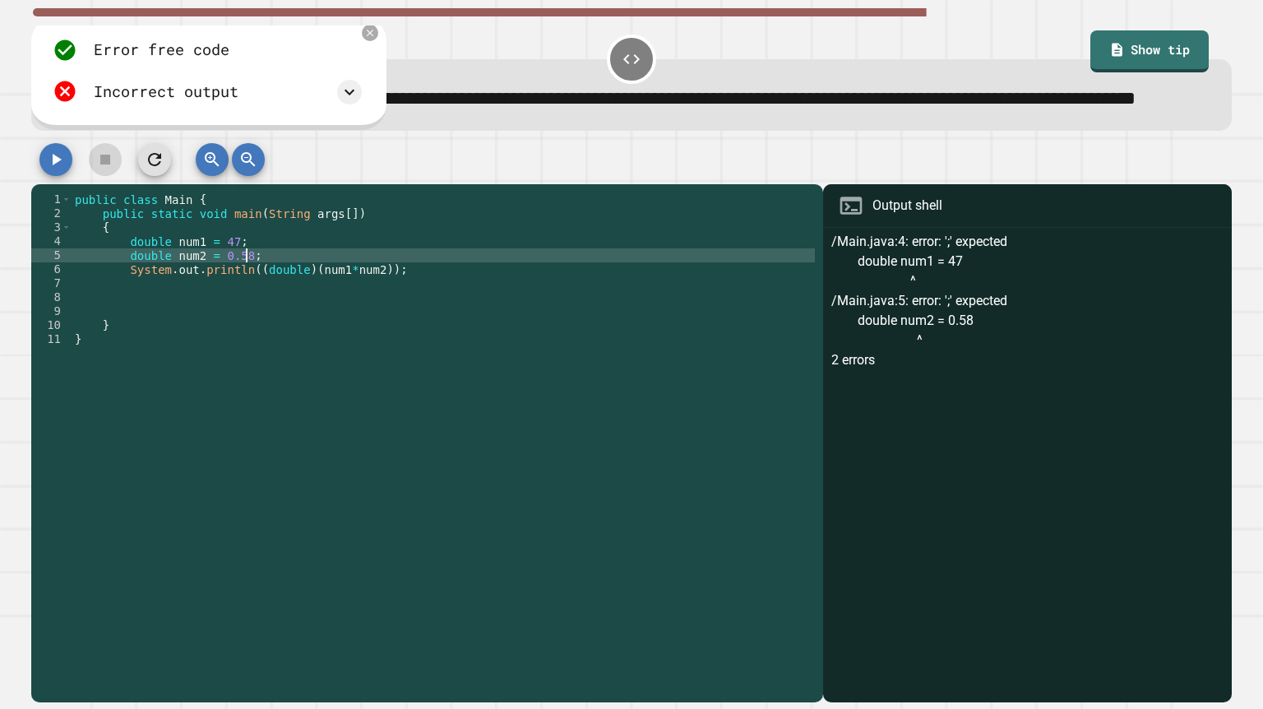
scroll to position [0, 12]
click at [45, 176] on button "button" at bounding box center [55, 159] width 33 height 33
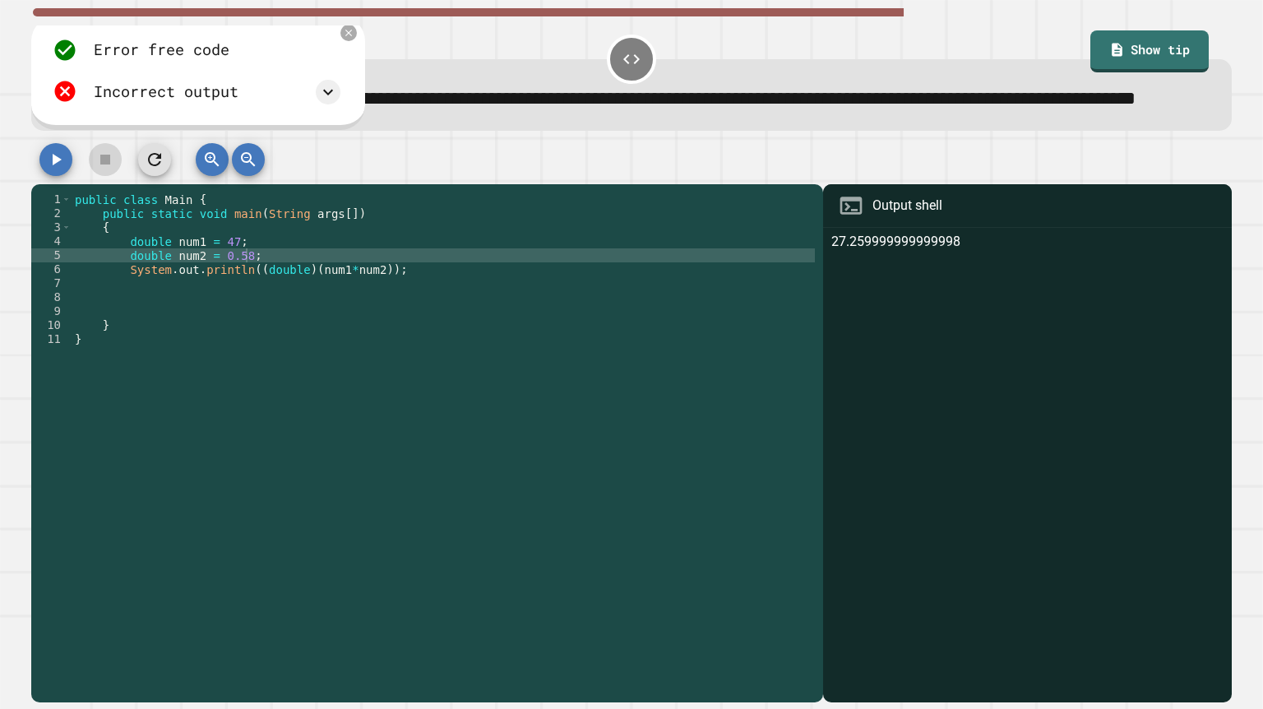
click at [339, 70] on div "Error free code 27.259999999999998 Incorrect output Expected output 27.26 My ou…" at bounding box center [196, 71] width 304 height 83
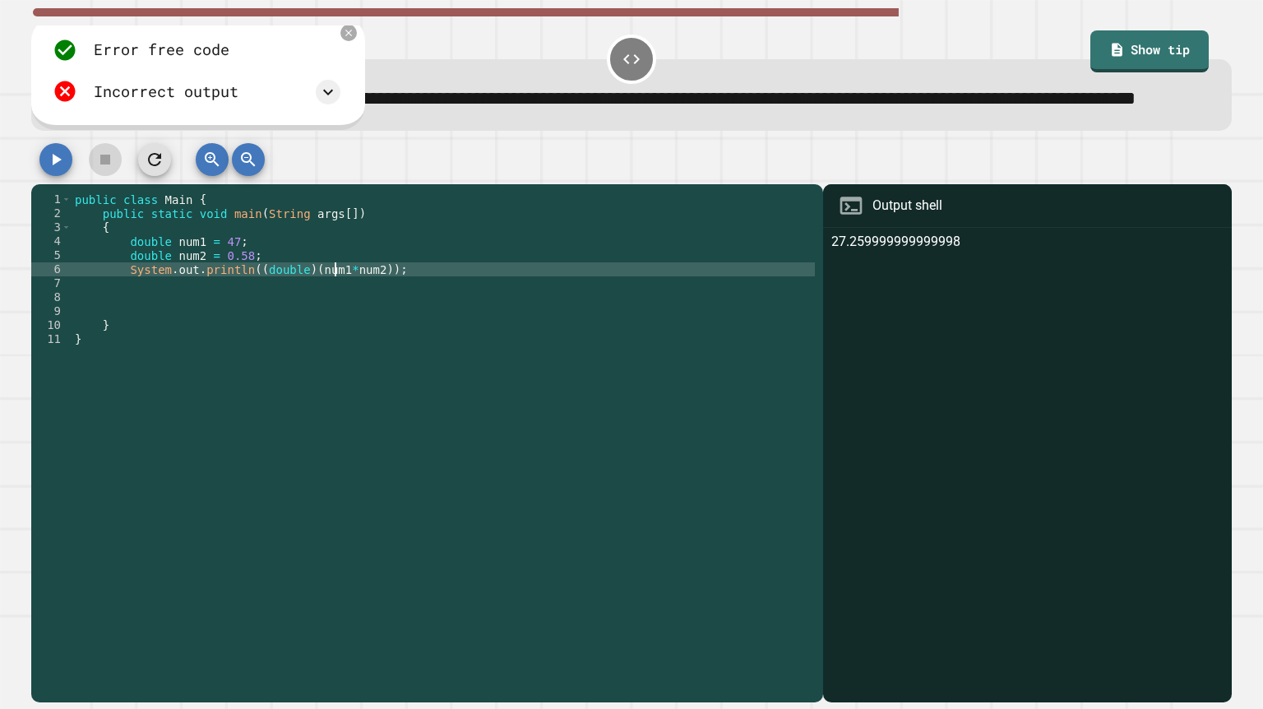
click at [337, 308] on div "public class Main { public static void main ( String args [ ]) { double num1 = …" at bounding box center [444, 429] width 744 height 475
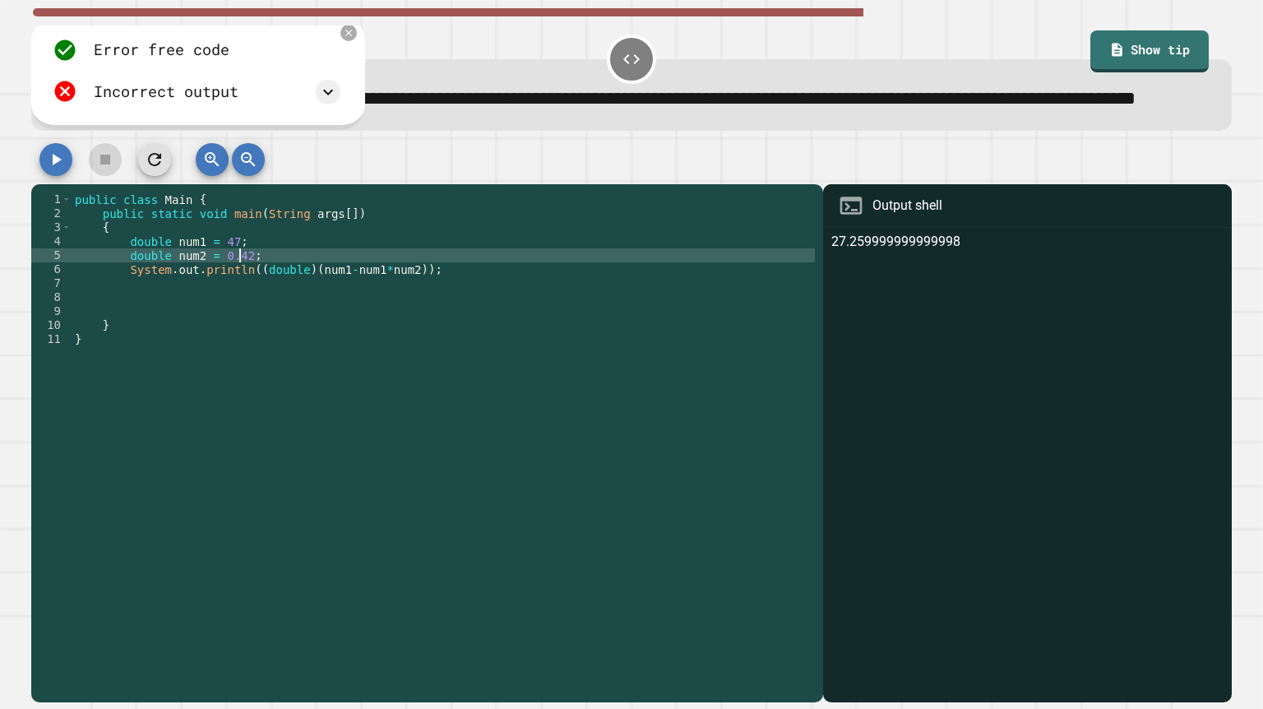
type textarea "**********"
click at [22, 198] on div "**********" at bounding box center [631, 354] width 1263 height 709
click at [42, 176] on button "button" at bounding box center [55, 159] width 33 height 33
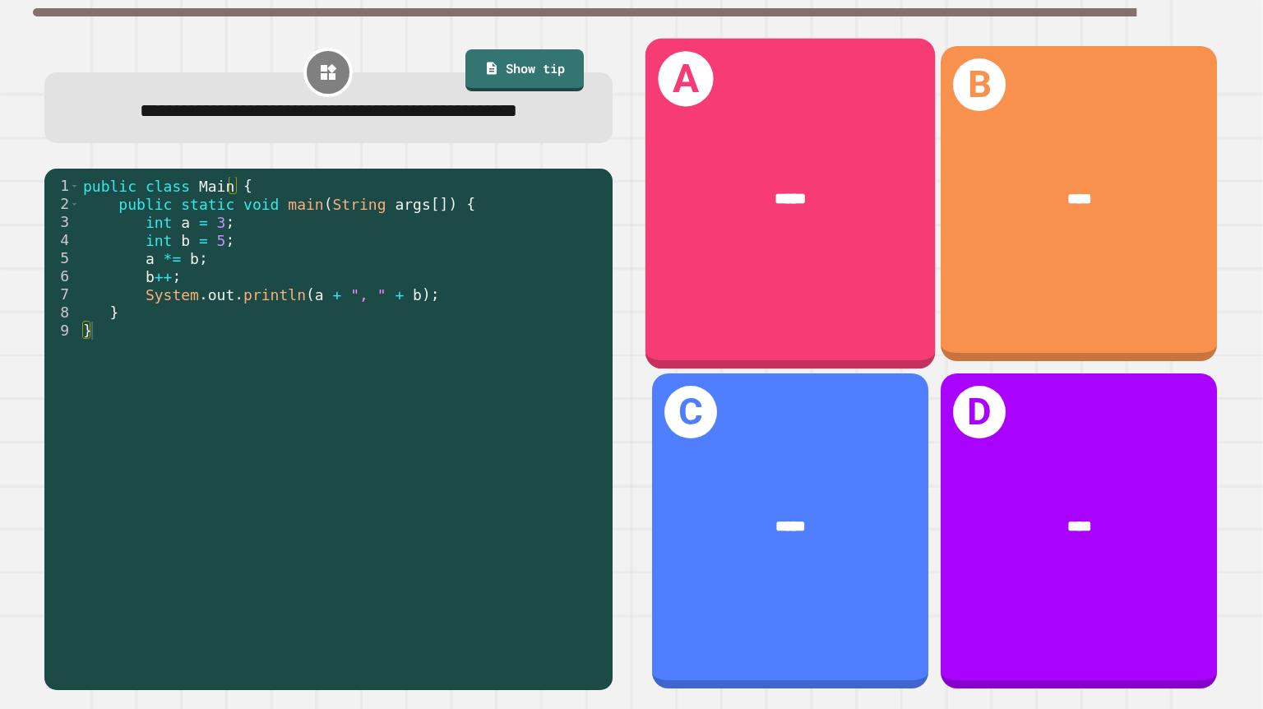
click at [822, 321] on div "A *****" at bounding box center [790, 203] width 289 height 331
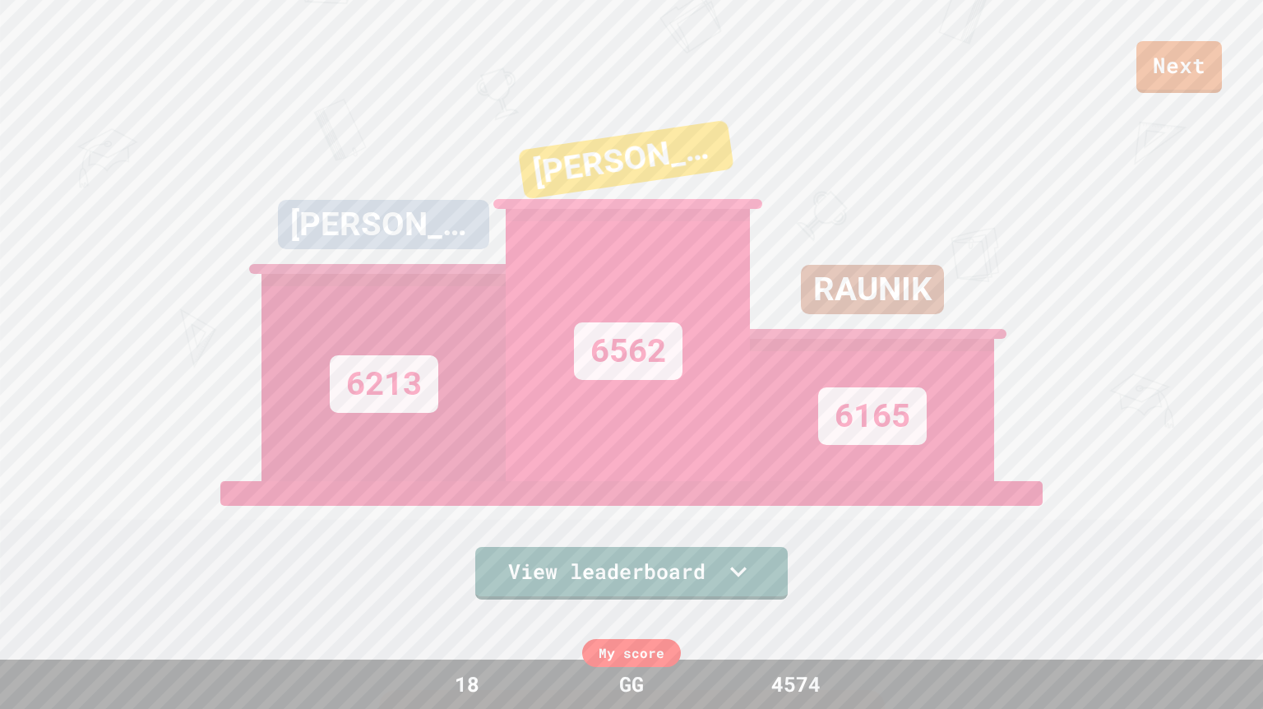
scroll to position [709, 0]
